Goal: Book appointment/travel/reservation

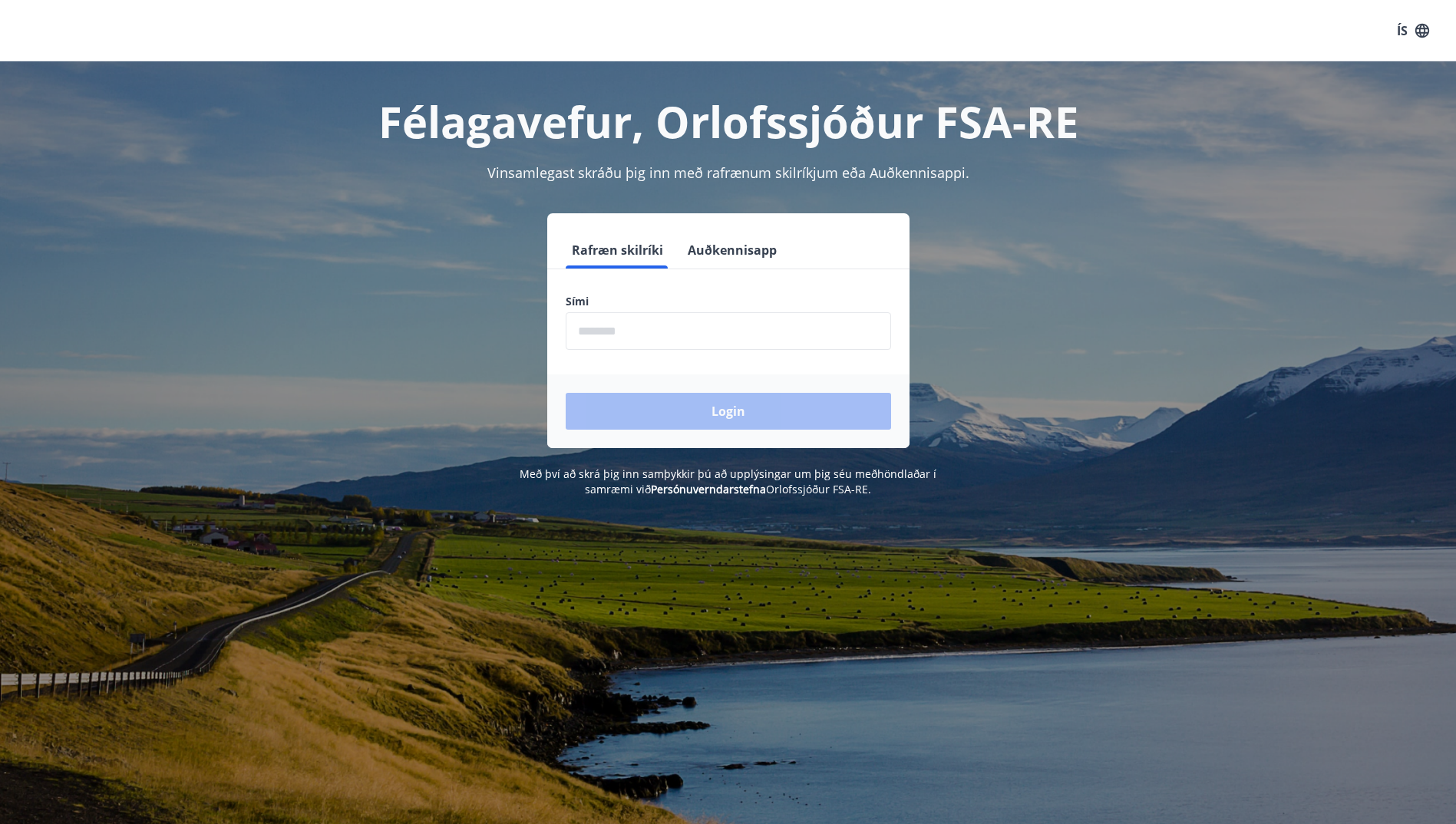
click at [617, 339] on input "phone" at bounding box center [729, 330] width 325 height 38
type input "********"
click at [637, 411] on button "Login" at bounding box center [729, 411] width 325 height 37
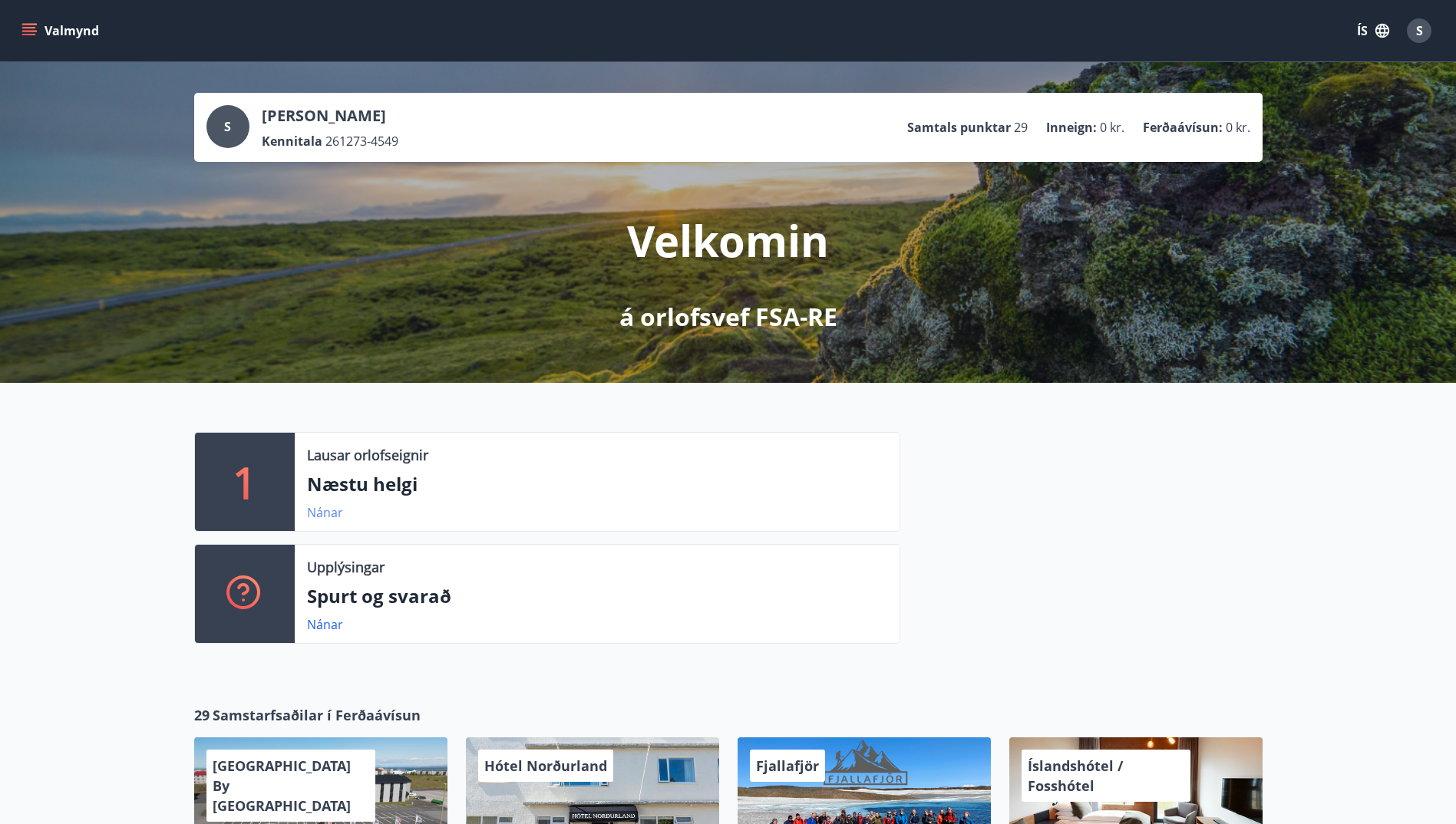
click at [331, 509] on link "Nánar" at bounding box center [325, 513] width 36 height 17
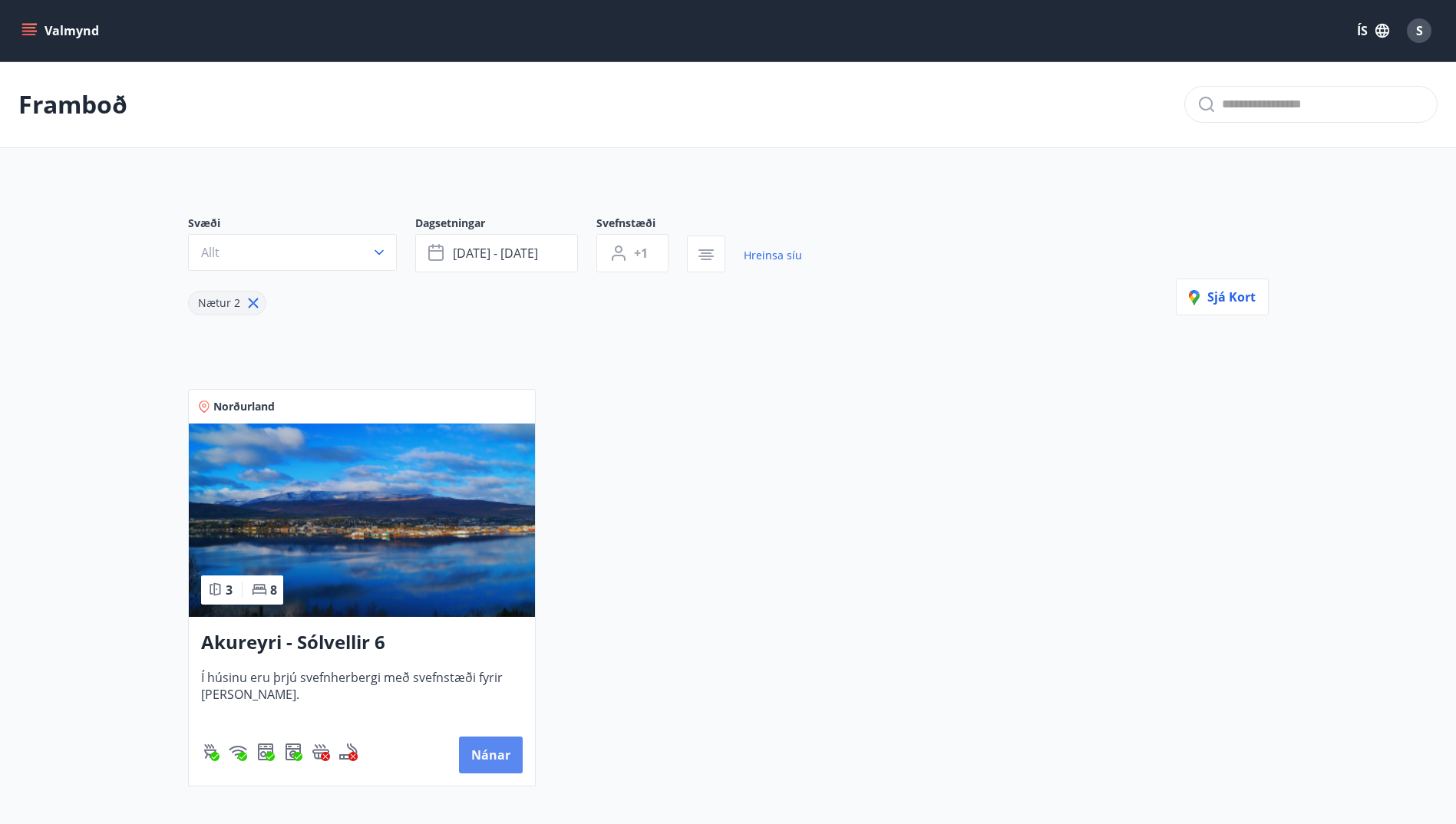
click at [500, 754] on button "Nánar" at bounding box center [491, 755] width 64 height 37
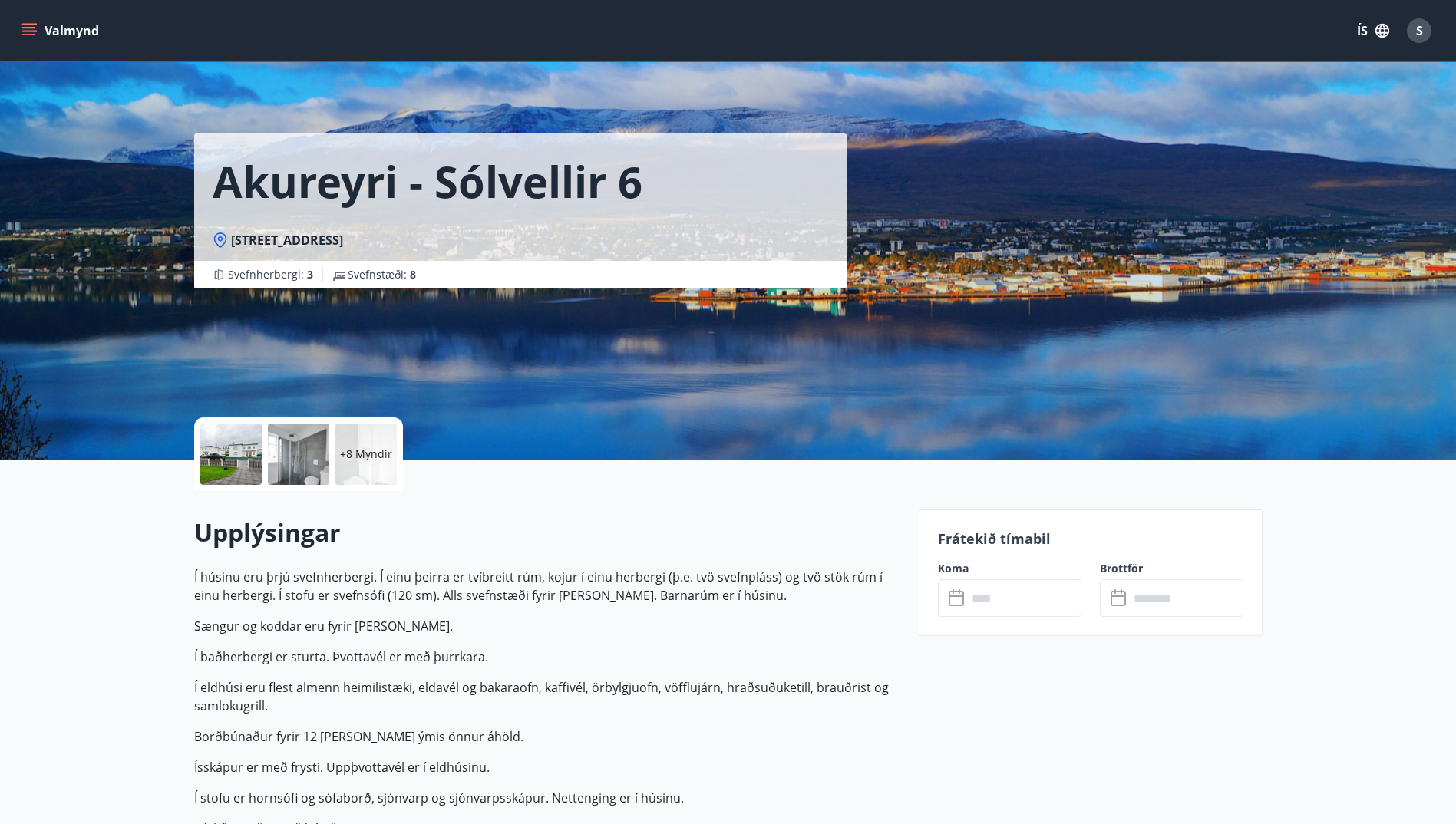
click at [1003, 609] on input "text" at bounding box center [1025, 598] width 115 height 38
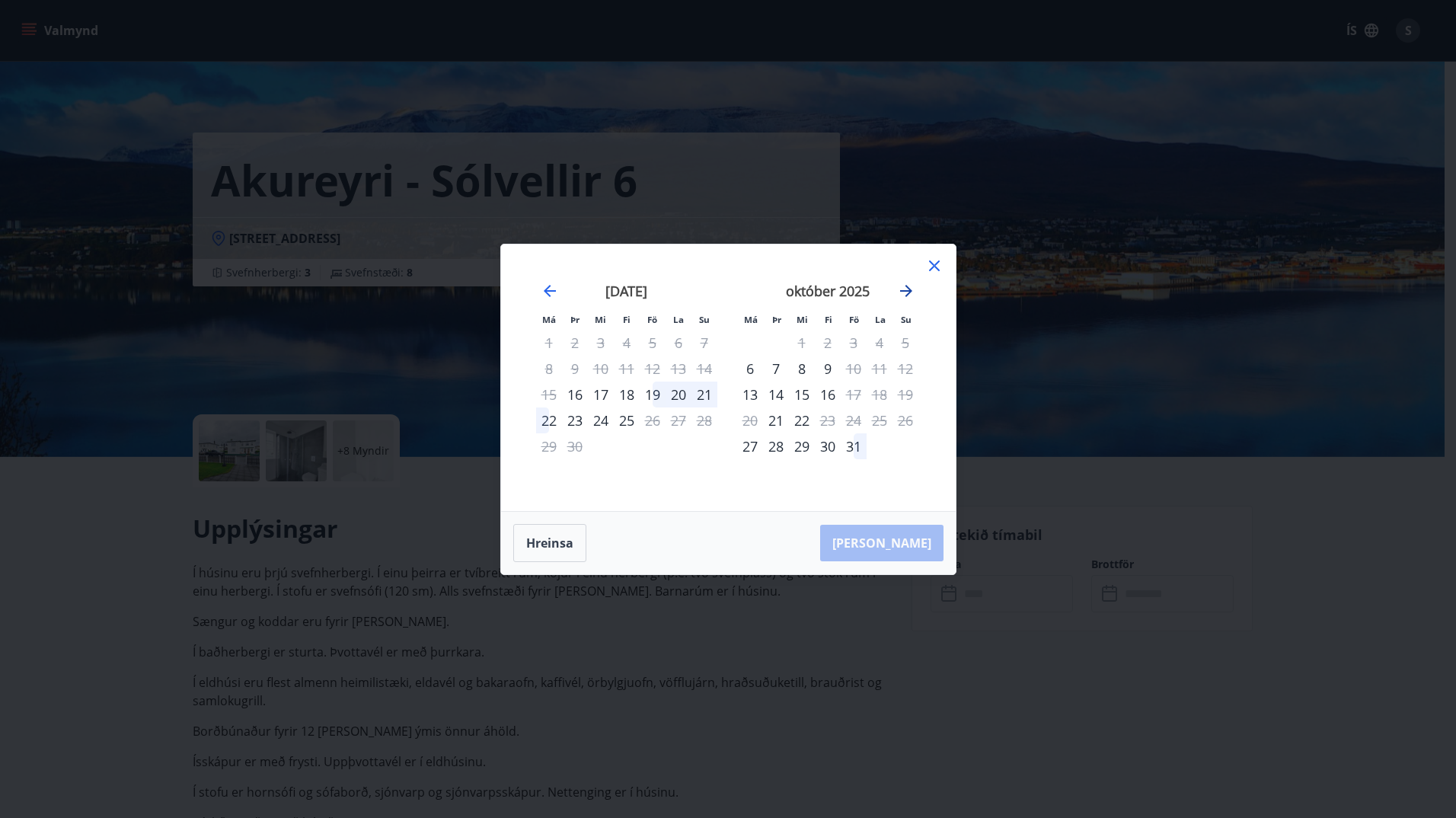
click at [908, 291] on icon "Move forward to switch to the next month." at bounding box center [906, 291] width 18 height 18
click at [904, 293] on icon "Move forward to switch to the next month." at bounding box center [906, 291] width 18 height 18
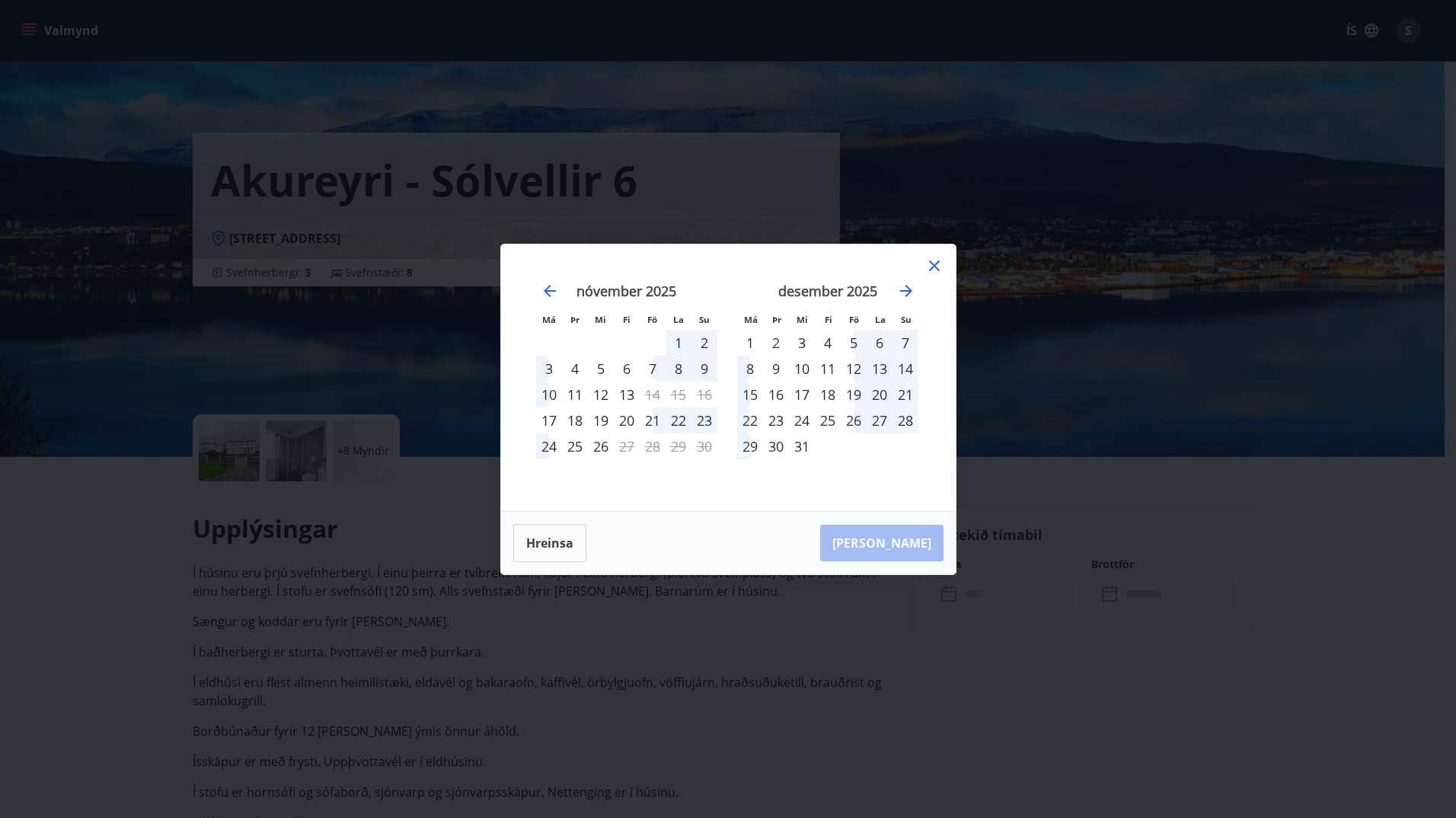
click at [934, 265] on icon at bounding box center [934, 266] width 2 height 2
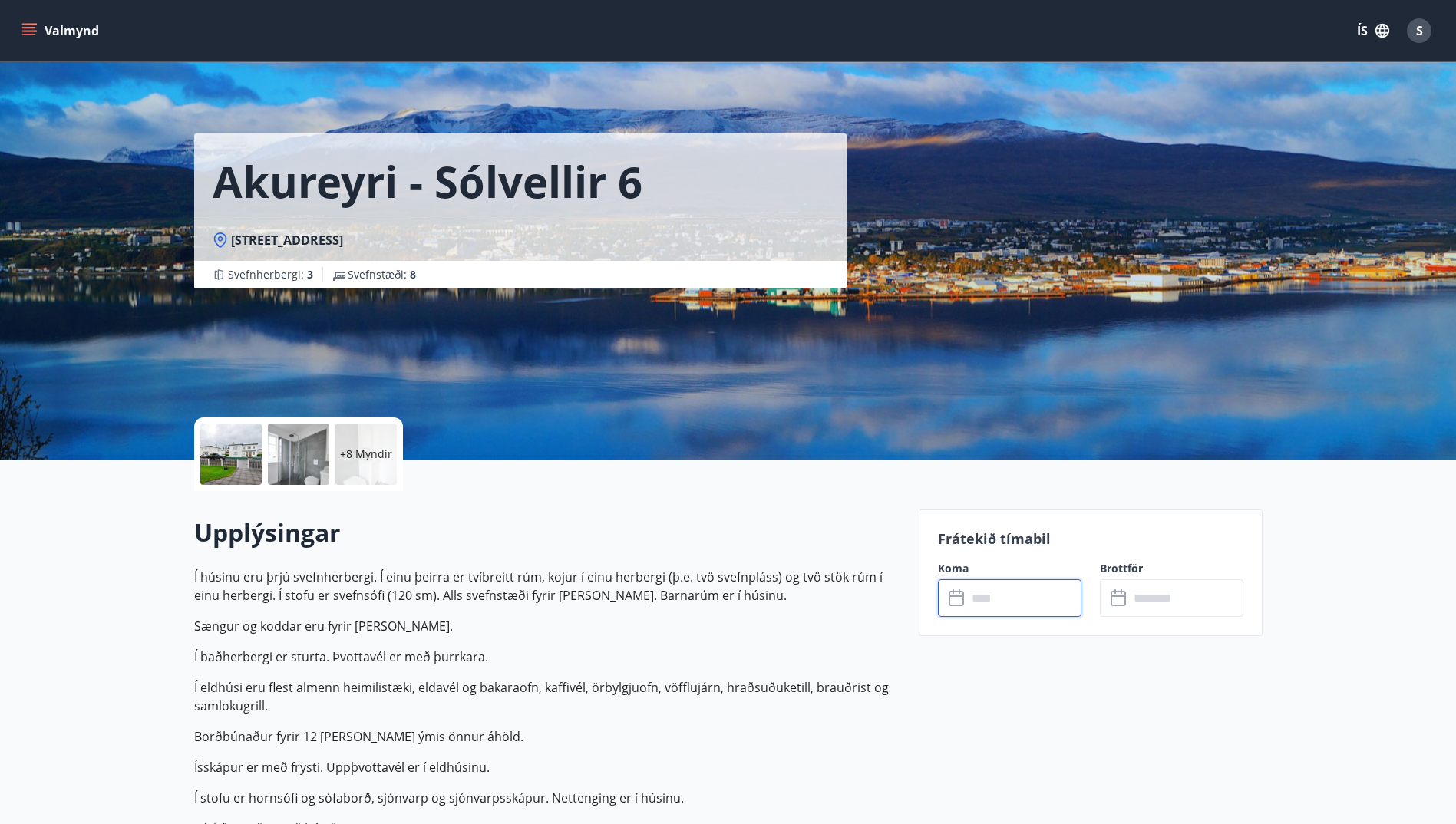
click at [31, 30] on icon "menu" at bounding box center [29, 31] width 15 height 15
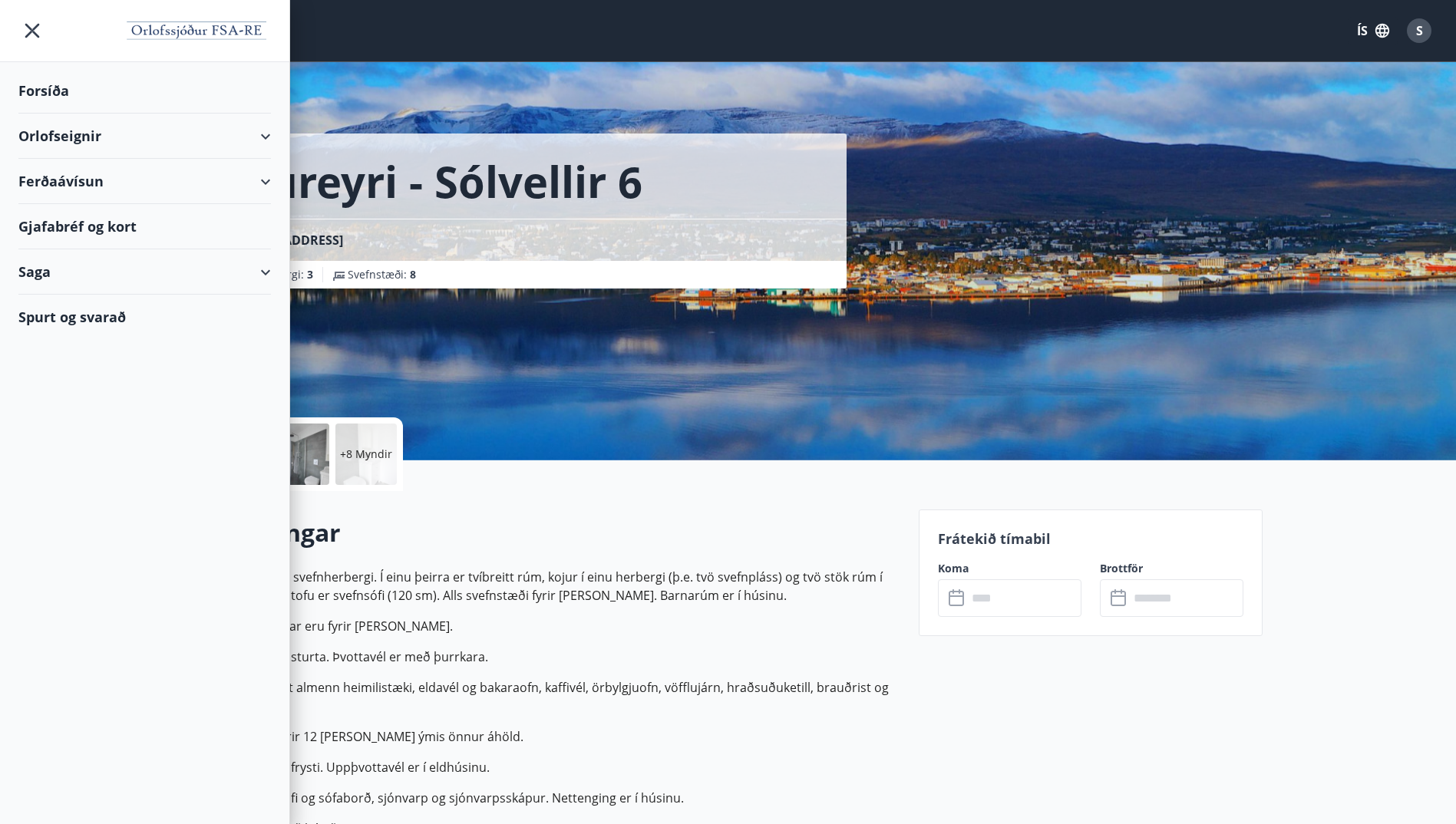
click at [73, 140] on div "Orlofseignir" at bounding box center [144, 136] width 252 height 45
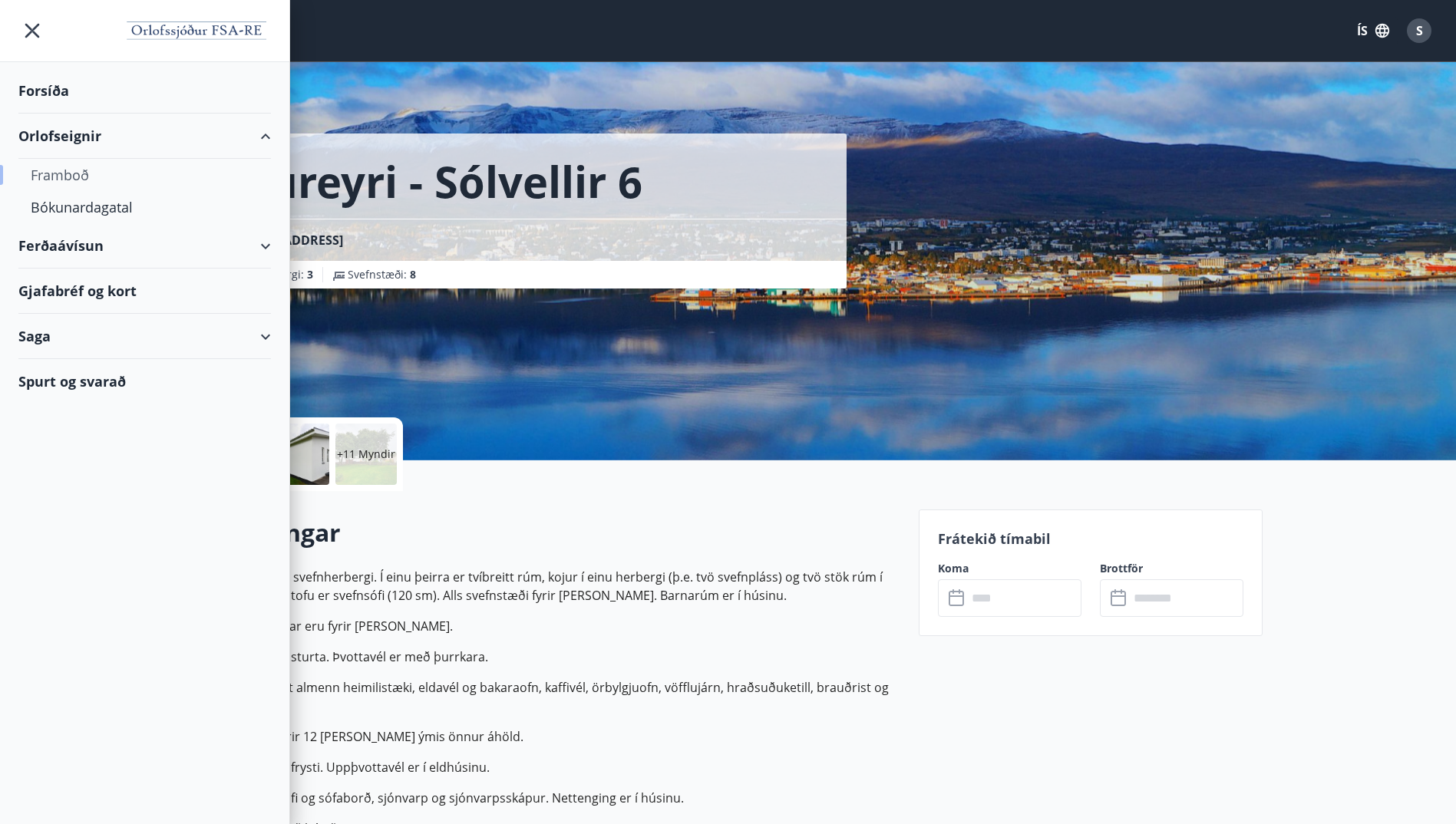
click at [90, 174] on div "Framboð" at bounding box center [144, 174] width 228 height 32
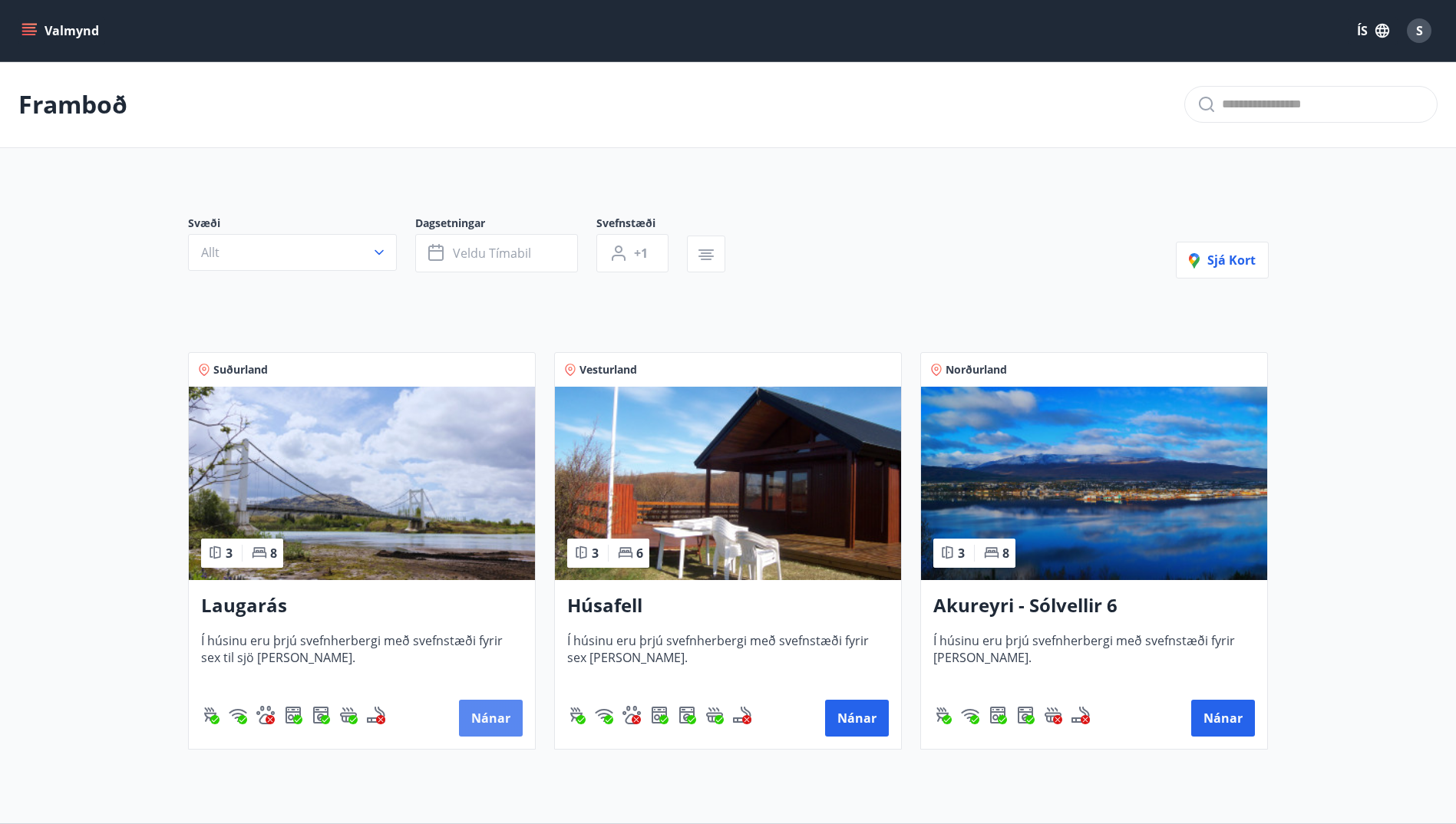
click at [472, 717] on button "Nánar" at bounding box center [491, 718] width 64 height 37
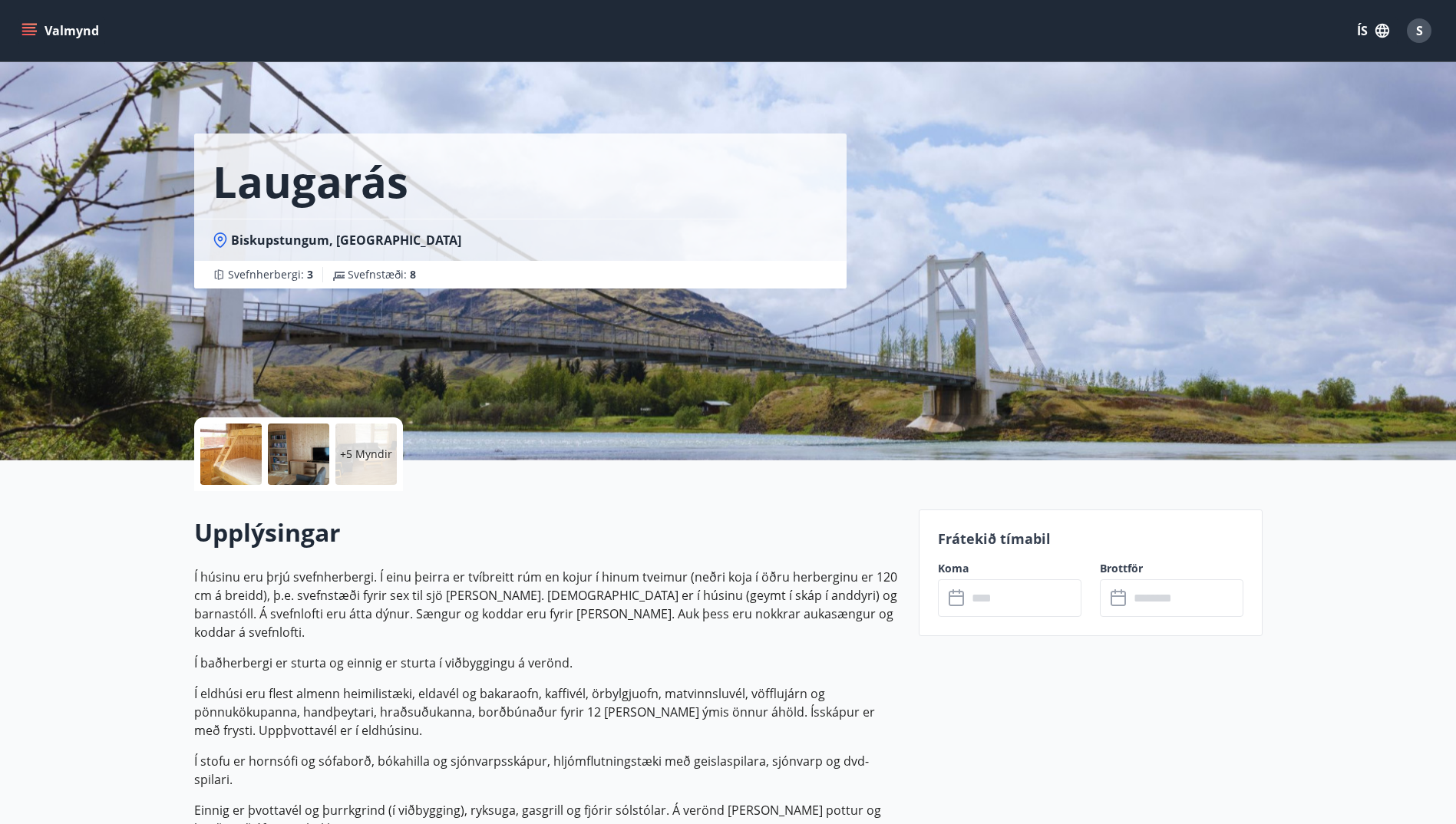
click at [1016, 600] on input "text" at bounding box center [1025, 598] width 115 height 38
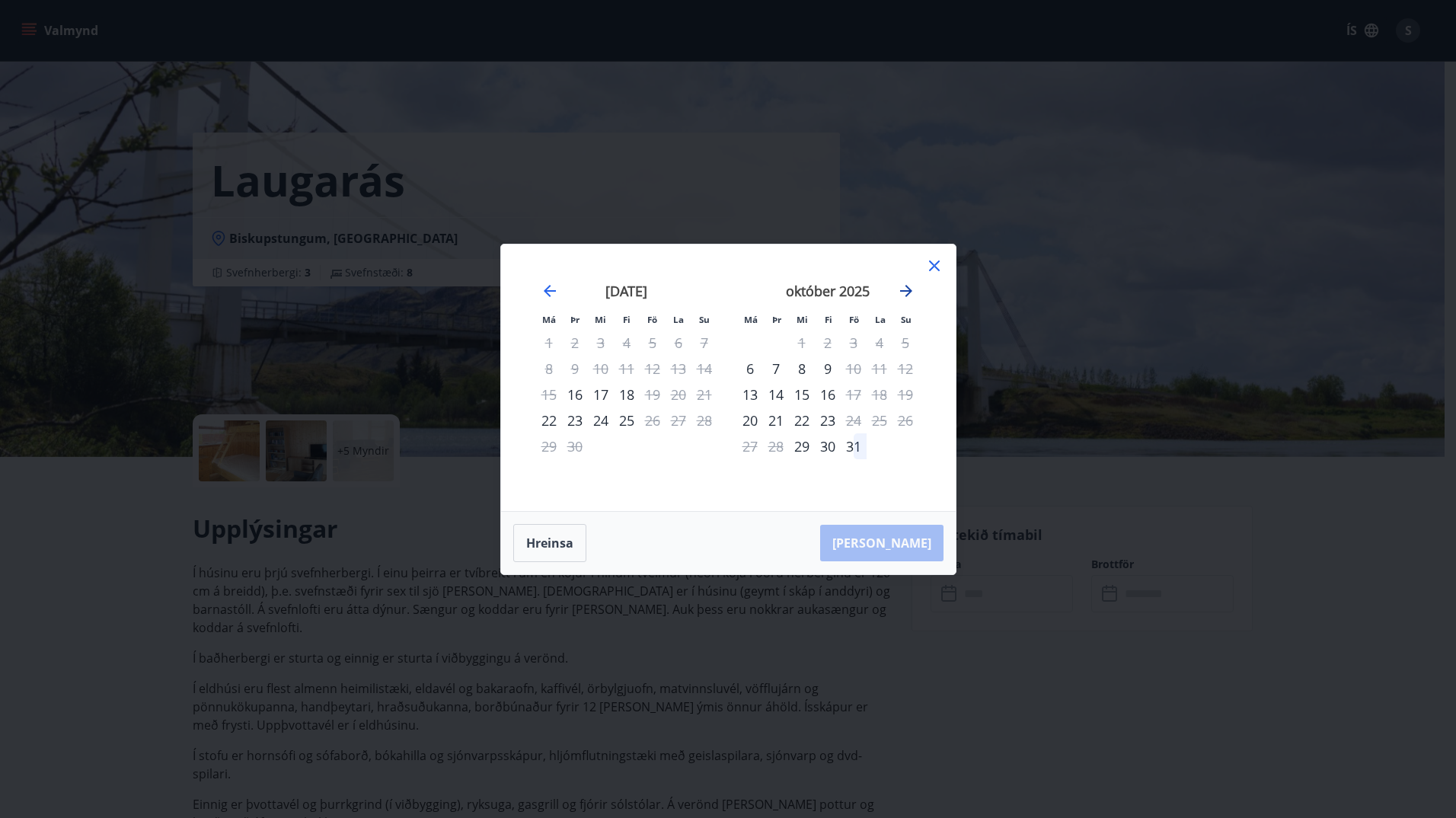
click at [909, 290] on icon "Move forward to switch to the next month." at bounding box center [906, 291] width 18 height 18
click at [909, 291] on icon "Move forward to switch to the next month." at bounding box center [906, 291] width 18 height 18
click at [546, 286] on icon "Move backward to switch to the previous month." at bounding box center [549, 291] width 18 height 18
click at [908, 288] on icon "Move forward to switch to the next month." at bounding box center [906, 291] width 12 height 12
click at [940, 261] on icon at bounding box center [934, 266] width 18 height 18
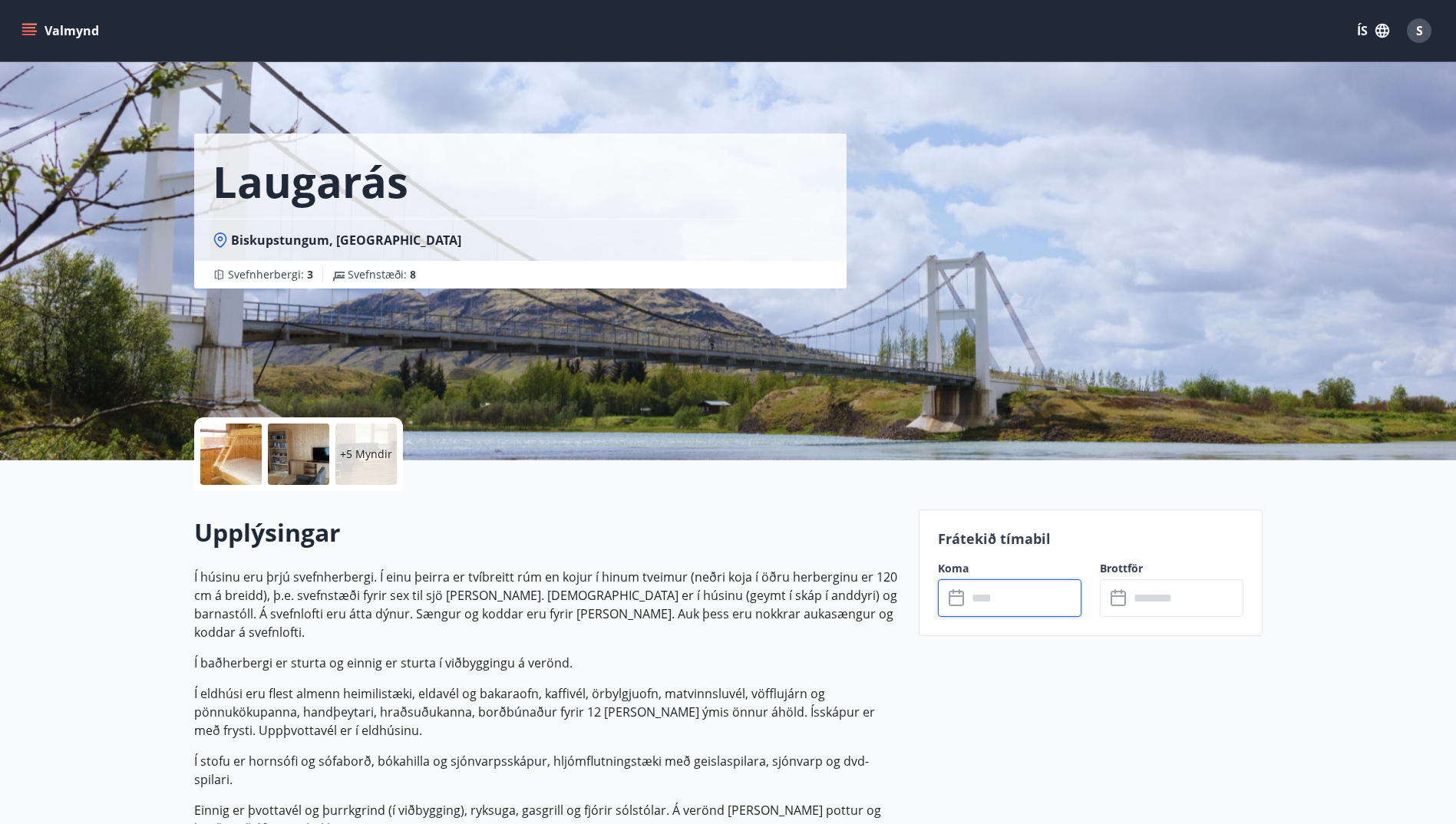
click at [36, 30] on icon "menu" at bounding box center [29, 31] width 15 height 15
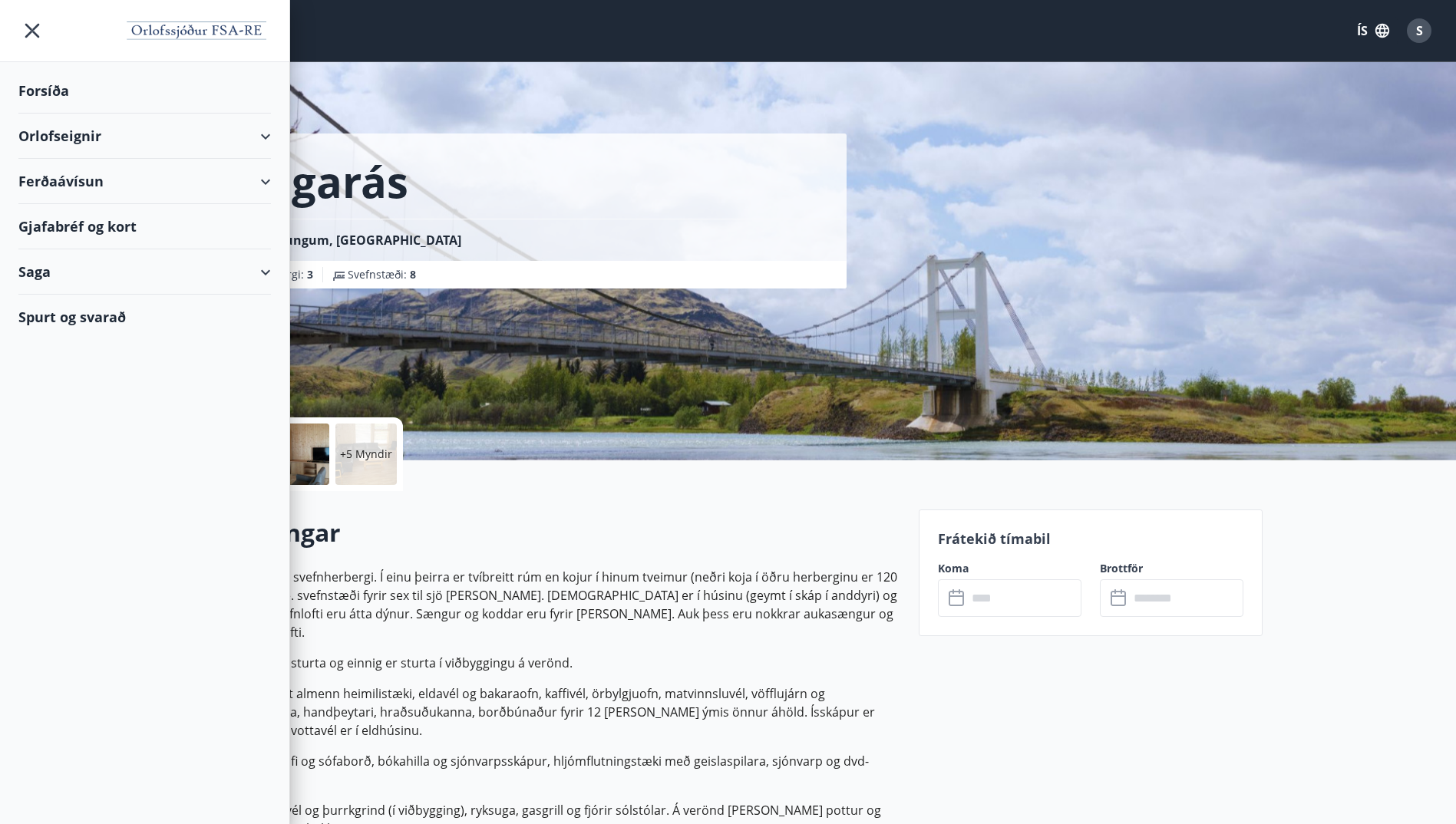
click at [59, 89] on div "Forsíða" at bounding box center [144, 90] width 252 height 45
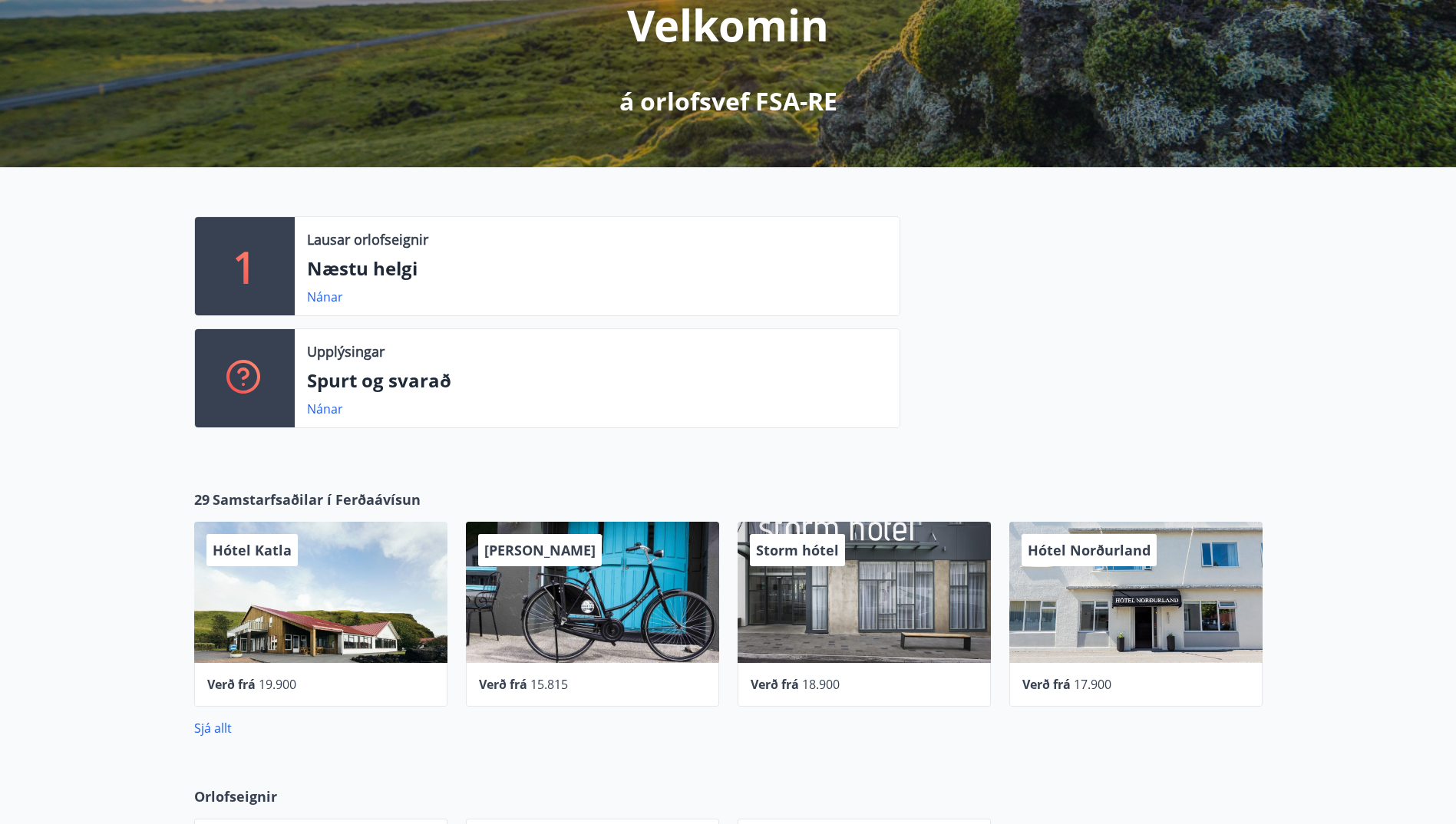
scroll to position [230, 0]
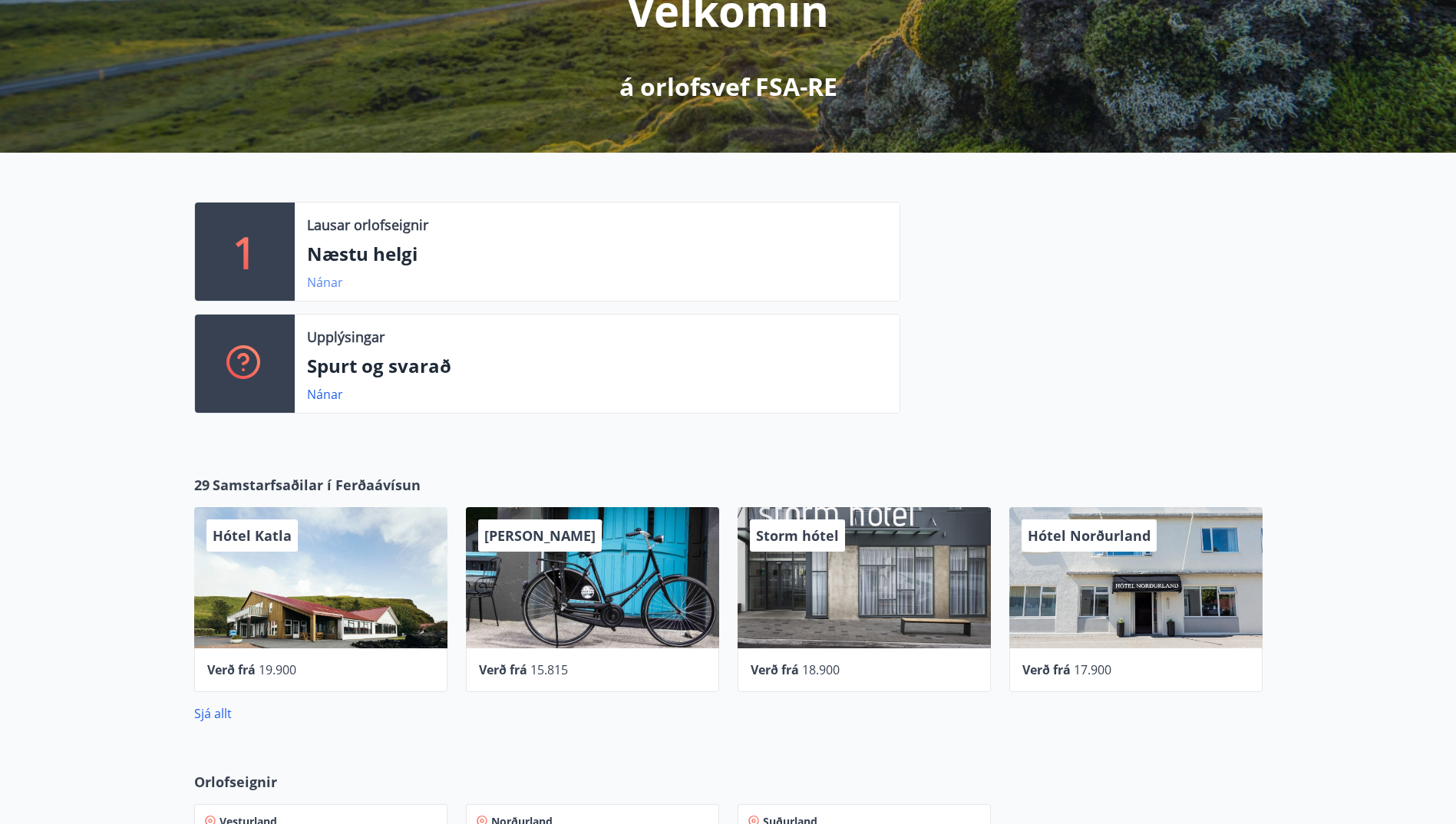
click at [329, 284] on link "Nánar" at bounding box center [325, 283] width 36 height 17
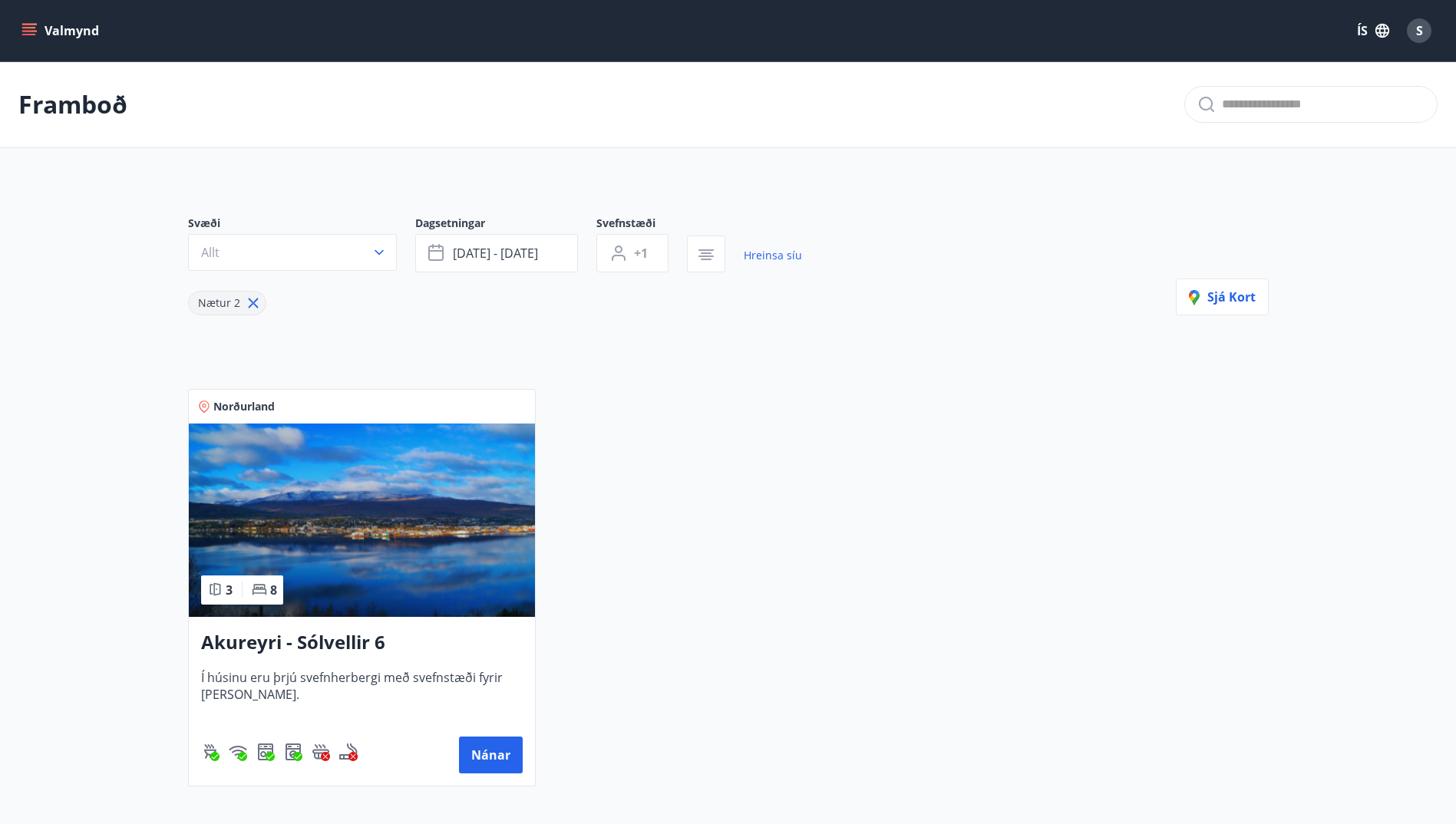
click at [39, 25] on button "Valmynd" at bounding box center [62, 31] width 87 height 28
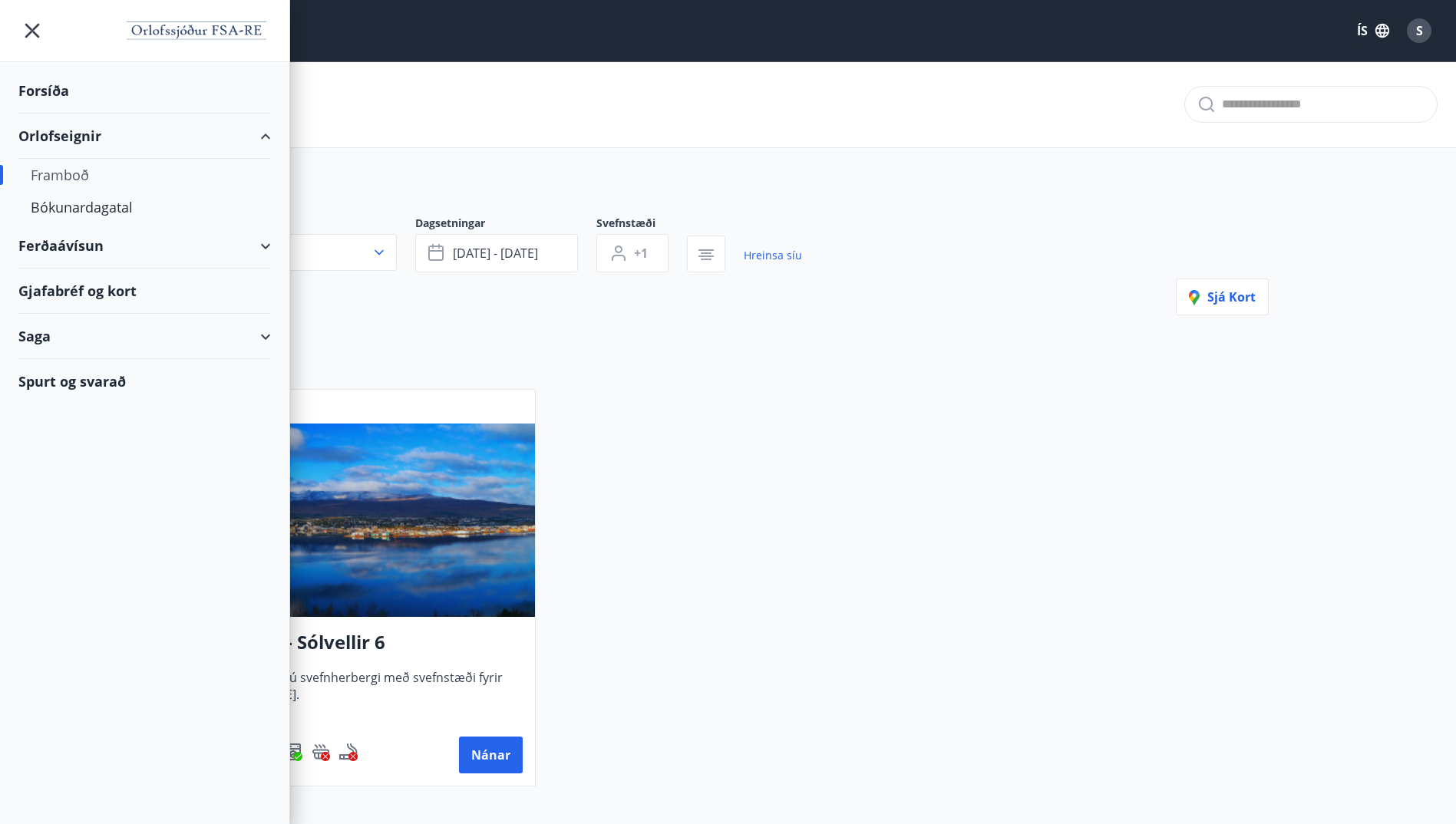
click at [77, 135] on div "Orlofseignir" at bounding box center [144, 136] width 252 height 45
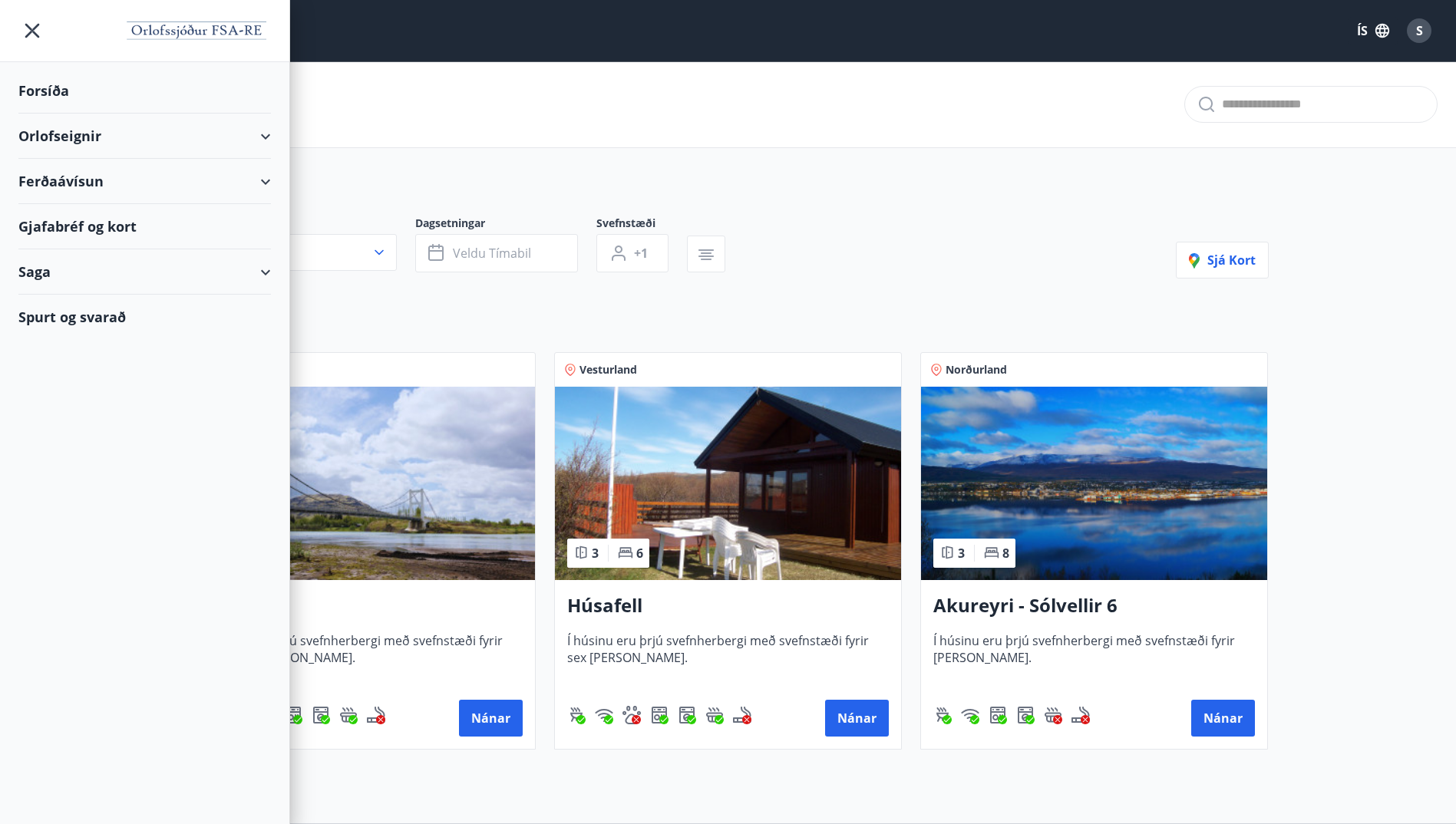
click at [83, 142] on div "Orlofseignir" at bounding box center [144, 136] width 252 height 45
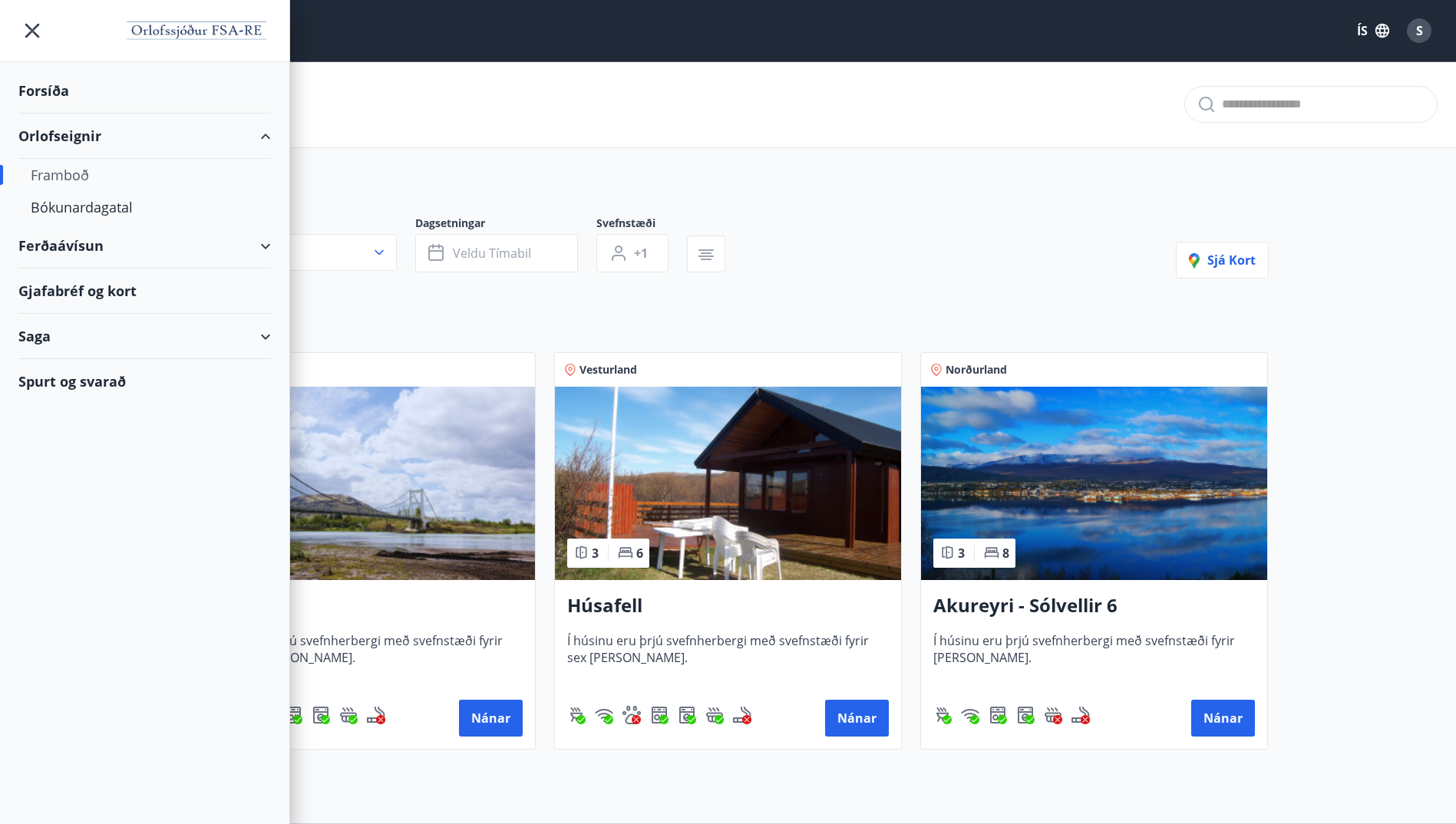
click at [75, 172] on div "Framboð" at bounding box center [144, 174] width 228 height 32
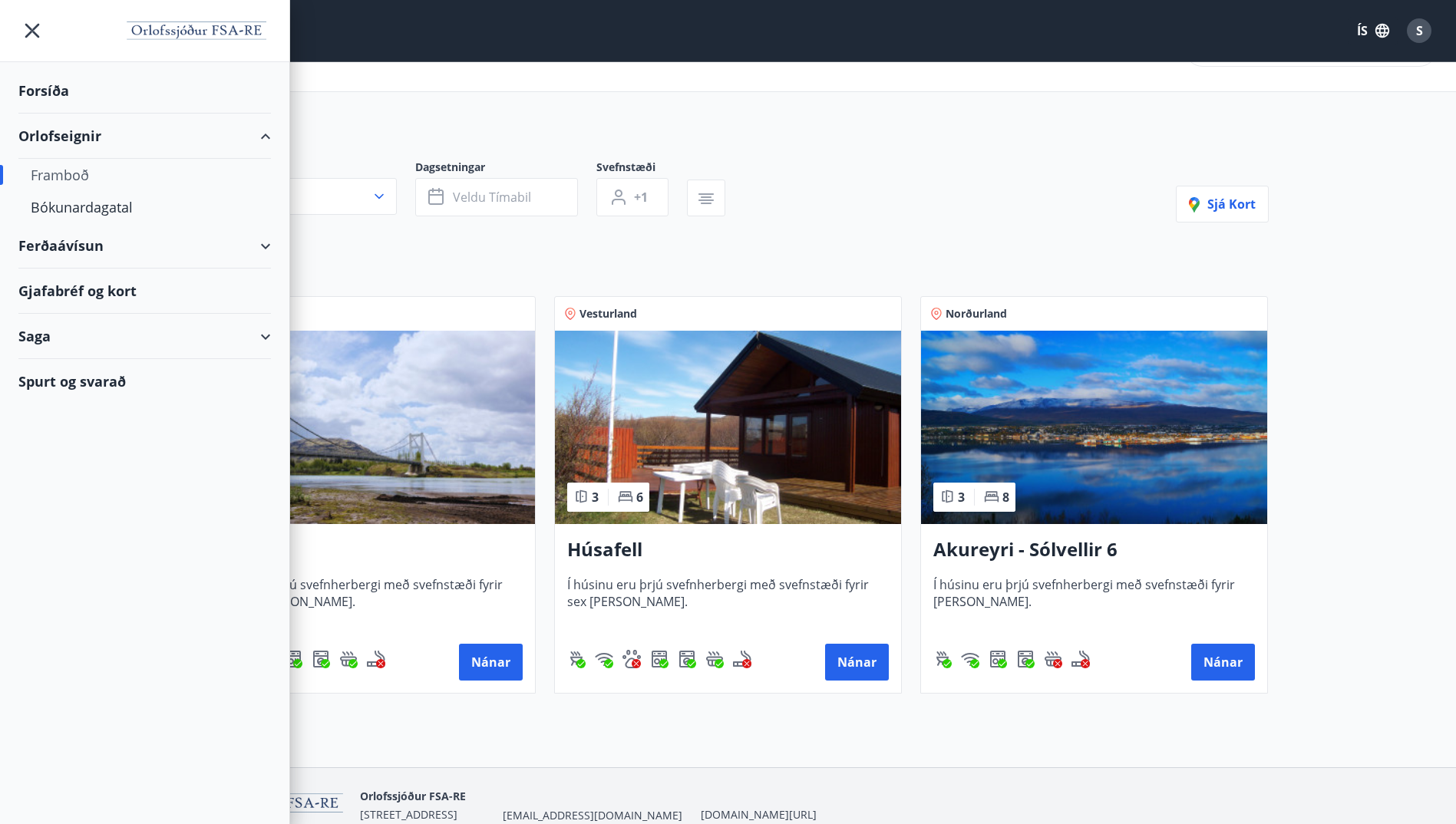
scroll to position [128, 0]
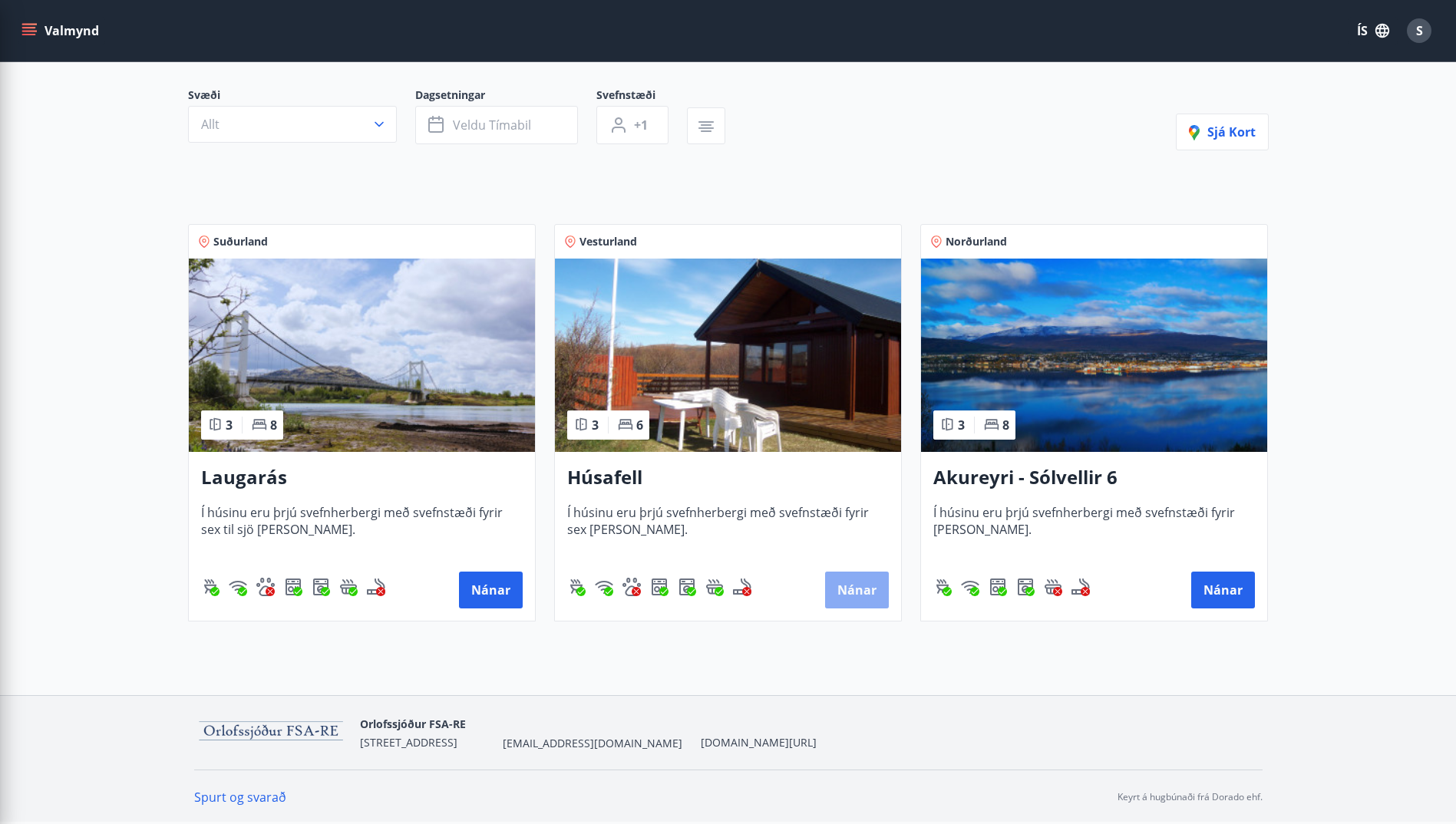
click at [851, 581] on button "Nánar" at bounding box center [857, 590] width 64 height 37
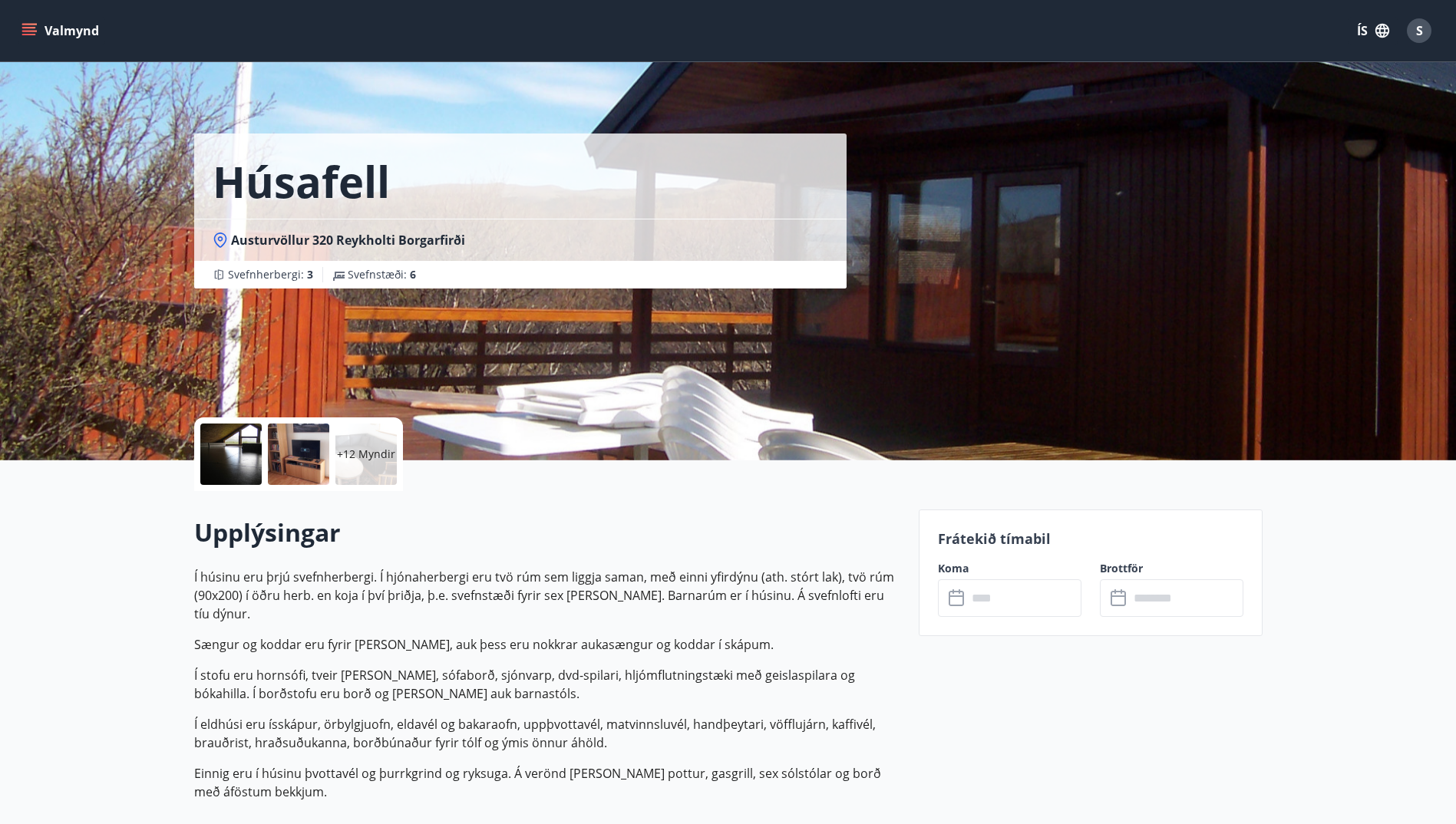
click at [985, 601] on input "text" at bounding box center [1025, 598] width 115 height 38
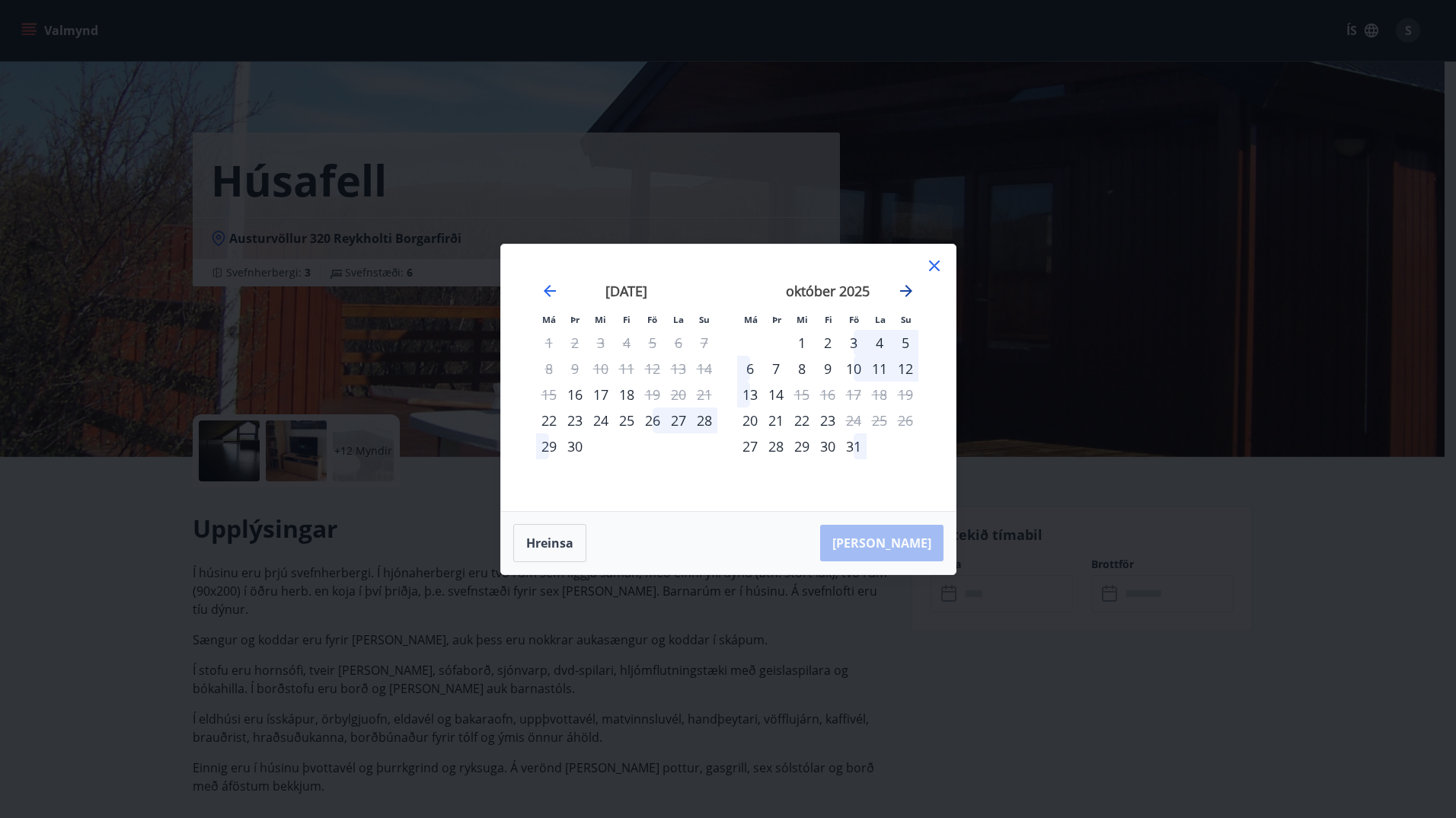
click at [902, 294] on icon "Move forward to switch to the next month." at bounding box center [906, 291] width 18 height 18
click at [937, 268] on icon at bounding box center [934, 266] width 18 height 18
